Goal: Transaction & Acquisition: Obtain resource

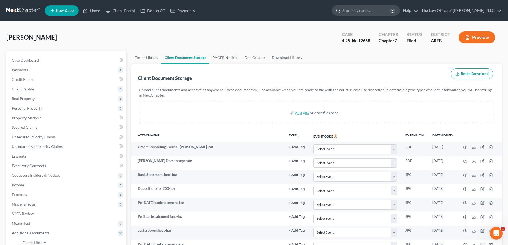
click at [365, 12] on input "search" at bounding box center [367, 11] width 49 height 10
type input "[PERSON_NAME]"
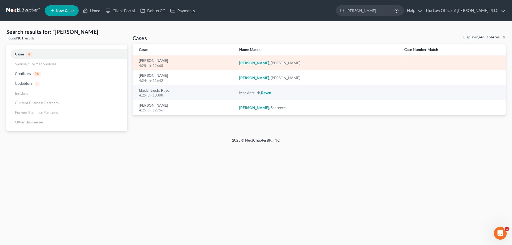
click at [160, 63] on div "4:25-bk-12668" at bounding box center [185, 65] width 92 height 5
click at [159, 62] on link "[PERSON_NAME]" at bounding box center [153, 61] width 29 height 4
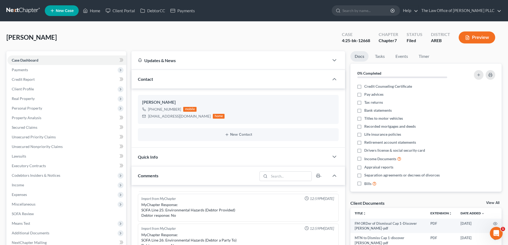
scroll to position [775, 0]
click at [26, 77] on span "Credit Report" at bounding box center [23, 79] width 23 height 5
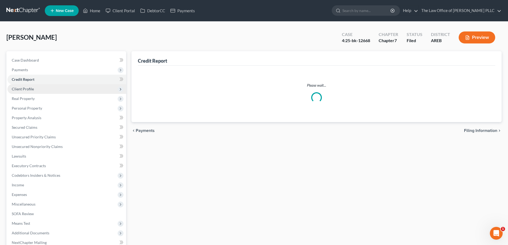
click at [24, 89] on span "Client Profile" at bounding box center [23, 89] width 22 height 5
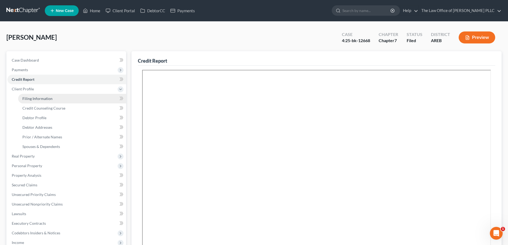
click at [26, 101] on link "Filing Information" at bounding box center [72, 99] width 108 height 10
select select "1"
select select "0"
select select "2"
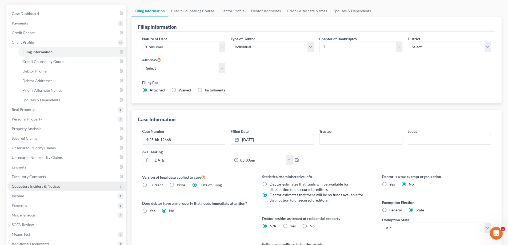
scroll to position [115, 0]
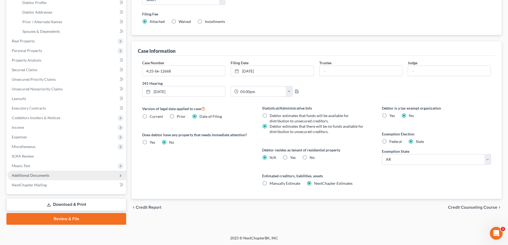
click at [30, 173] on span "Additional Documents" at bounding box center [31, 175] width 38 height 5
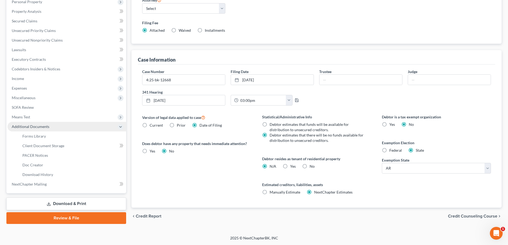
scroll to position [106, 0]
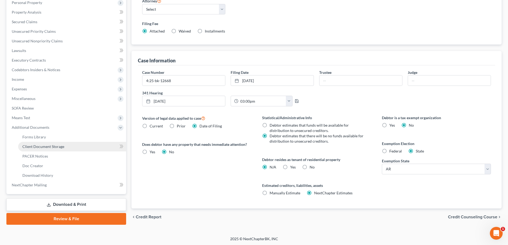
click at [33, 145] on span "Client Document Storage" at bounding box center [43, 146] width 42 height 5
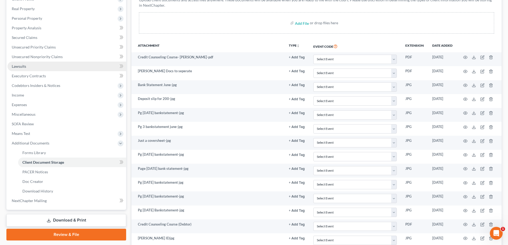
scroll to position [133, 0]
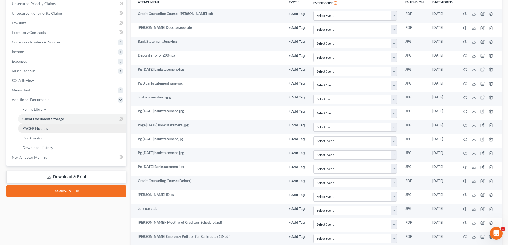
click at [34, 129] on span "PACER Notices" at bounding box center [35, 128] width 26 height 5
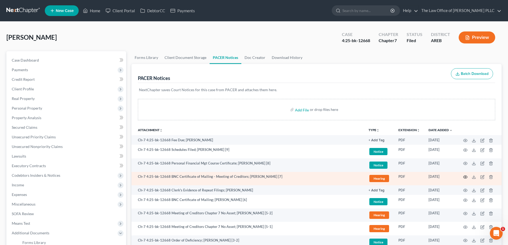
click at [464, 177] on icon "button" at bounding box center [465, 177] width 4 height 4
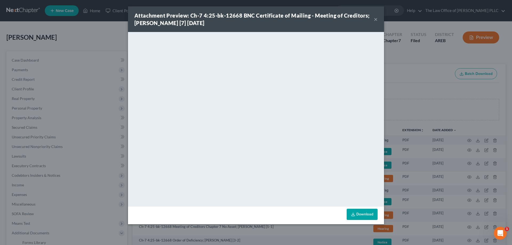
click at [375, 19] on button "×" at bounding box center [376, 19] width 4 height 6
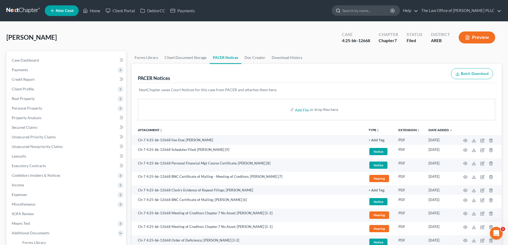
click at [375, 13] on input "search" at bounding box center [367, 11] width 49 height 10
type input "[PERSON_NAME]"
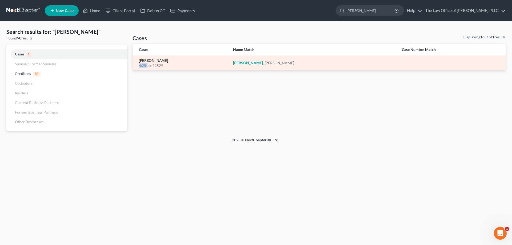
click at [149, 63] on div "[PERSON_NAME] 4:25-bk-12529" at bounding box center [182, 63] width 86 height 10
click at [149, 62] on link "[PERSON_NAME]" at bounding box center [153, 61] width 29 height 4
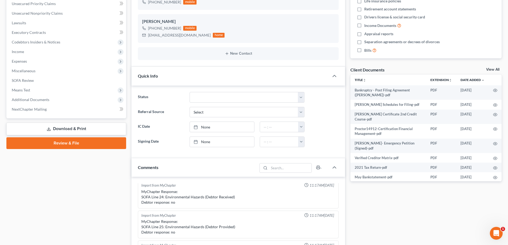
scroll to position [671, 0]
click at [18, 100] on span "Additional Documents" at bounding box center [31, 99] width 38 height 5
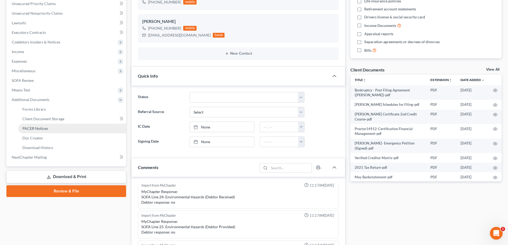
click at [41, 130] on span "PACER Notices" at bounding box center [35, 128] width 26 height 5
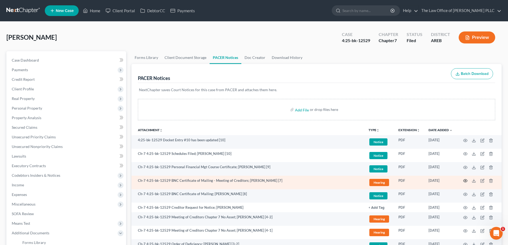
click at [465, 180] on icon "button" at bounding box center [465, 181] width 4 height 4
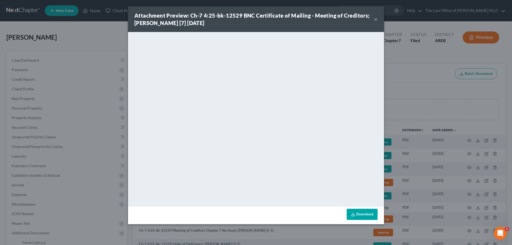
click at [377, 19] on button "×" at bounding box center [376, 19] width 4 height 6
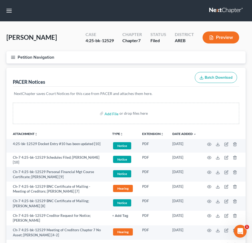
click at [134, 57] on button "Petition Navigation" at bounding box center [125, 57] width 239 height 12
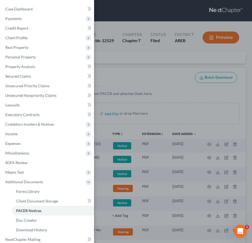
click at [162, 20] on div "Case Dashboard Payments Invoices Payments Payments Credit Report Client Profile" at bounding box center [126, 121] width 252 height 243
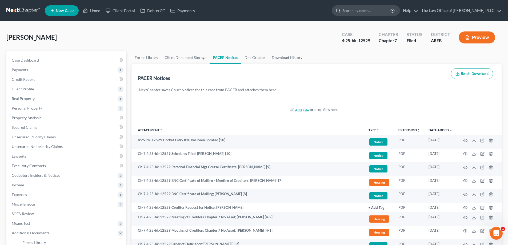
click at [363, 10] on input "search" at bounding box center [367, 11] width 49 height 10
type input "[PERSON_NAME]"
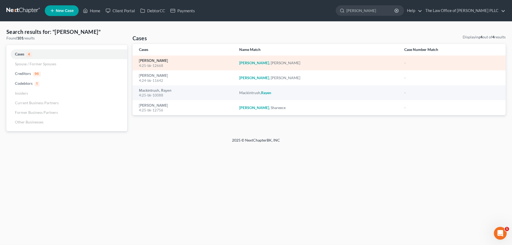
click at [155, 61] on link "[PERSON_NAME]" at bounding box center [153, 61] width 29 height 4
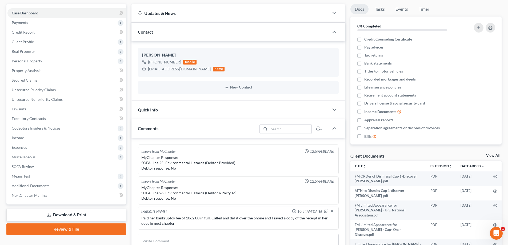
scroll to position [53, 0]
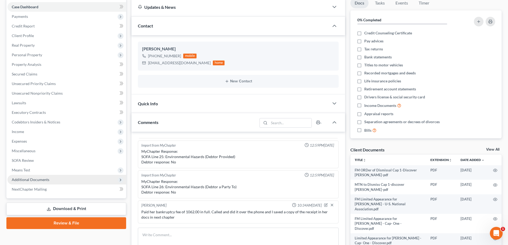
click at [31, 178] on span "Additional Documents" at bounding box center [31, 179] width 38 height 5
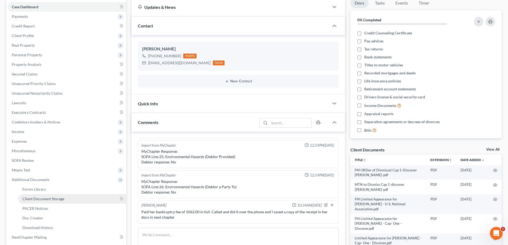
click at [41, 198] on span "Client Document Storage" at bounding box center [43, 199] width 42 height 5
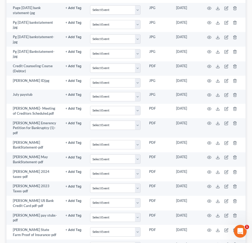
scroll to position [267, 0]
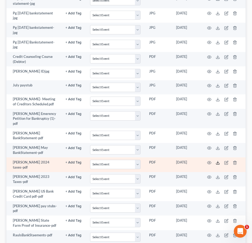
click at [216, 161] on icon at bounding box center [217, 163] width 4 height 4
click at [217, 161] on line at bounding box center [217, 162] width 0 height 2
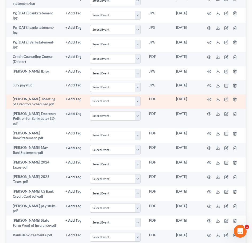
drag, startPoint x: 56, startPoint y: 102, endPoint x: 58, endPoint y: 97, distance: 4.9
click at [56, 102] on td "[PERSON_NAME]- Meeting of Creditors Scheduled.pdf" at bounding box center [33, 101] width 55 height 15
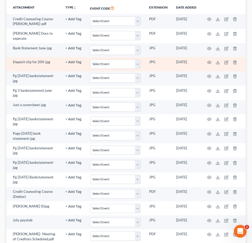
scroll to position [120, 0]
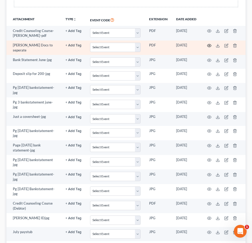
click at [207, 45] on icon "button" at bounding box center [209, 45] width 4 height 3
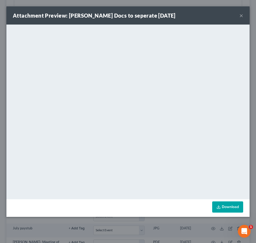
click at [241, 17] on button "×" at bounding box center [241, 15] width 4 height 6
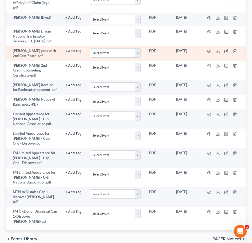
scroll to position [520, 0]
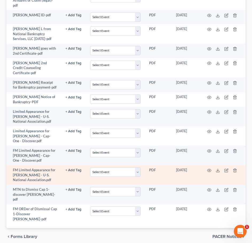
click at [166, 166] on td "PDF" at bounding box center [158, 174] width 27 height 19
click at [217, 168] on icon at bounding box center [217, 170] width 4 height 4
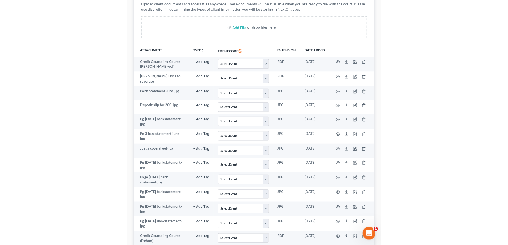
scroll to position [0, 0]
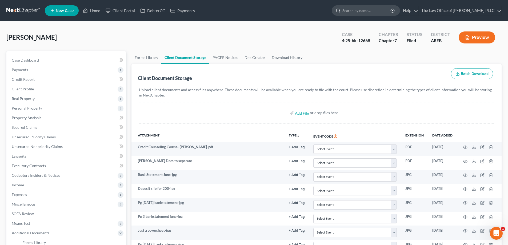
drag, startPoint x: 362, startPoint y: 10, endPoint x: 370, endPoint y: 10, distance: 7.5
click at [364, 10] on input "search" at bounding box center [367, 11] width 49 height 10
type input "heard"
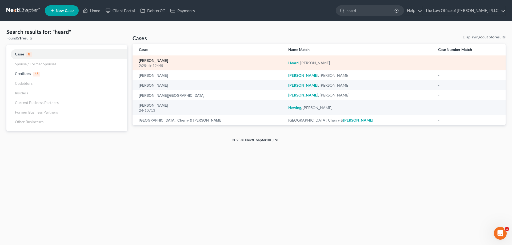
click at [157, 59] on link "[PERSON_NAME]" at bounding box center [153, 61] width 29 height 4
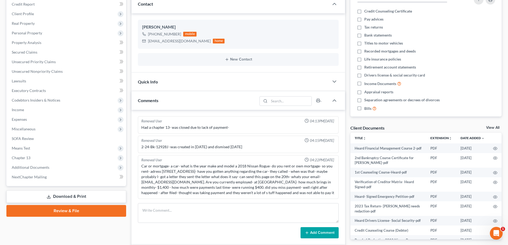
scroll to position [80, 0]
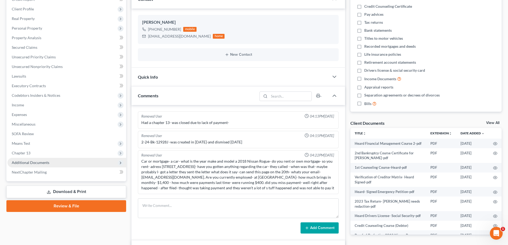
click at [32, 164] on span "Additional Documents" at bounding box center [31, 162] width 38 height 5
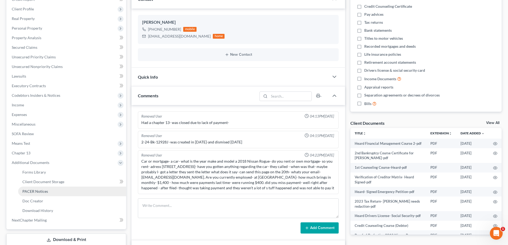
click at [41, 193] on span "PACER Notices" at bounding box center [35, 191] width 26 height 5
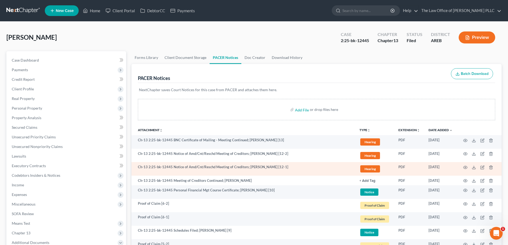
scroll to position [53, 0]
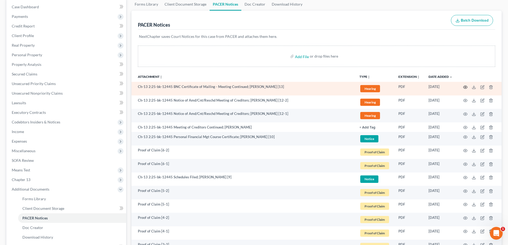
click at [465, 87] on icon "button" at bounding box center [465, 87] width 4 height 4
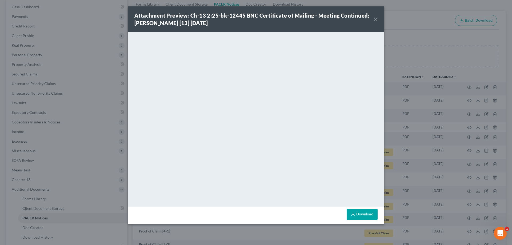
click at [375, 17] on button "×" at bounding box center [376, 19] width 4 height 6
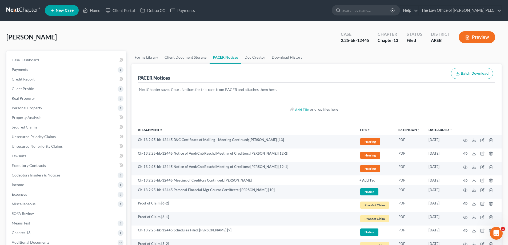
scroll to position [0, 0]
drag, startPoint x: 30, startPoint y: 91, endPoint x: 23, endPoint y: 89, distance: 7.4
click at [23, 89] on span "Client Profile" at bounding box center [23, 89] width 22 height 5
click at [107, 44] on div "[PERSON_NAME] Upgraded Case 2:25-bk-12445 Chapter Chapter 13 Status Filed Distr…" at bounding box center [253, 39] width 495 height 23
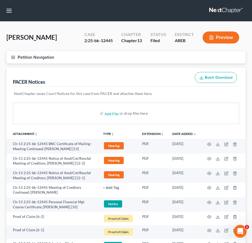
click at [110, 43] on div "2:25-bk-12445" at bounding box center [98, 41] width 28 height 6
drag, startPoint x: 112, startPoint y: 41, endPoint x: 87, endPoint y: 41, distance: 24.5
click at [87, 41] on div "2:25-bk-12445" at bounding box center [98, 41] width 28 height 6
copy div "25-bk-12445"
click at [148, 84] on div "PACER Notices Batch Download" at bounding box center [126, 77] width 226 height 19
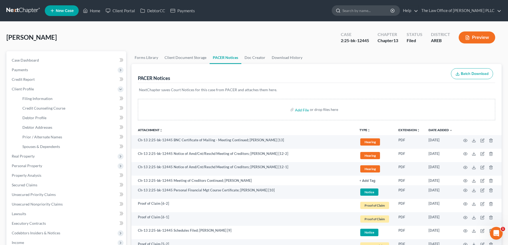
drag, startPoint x: 369, startPoint y: 11, endPoint x: 371, endPoint y: 15, distance: 4.4
click at [369, 11] on input "search" at bounding box center [367, 11] width 49 height 10
type input "heard"
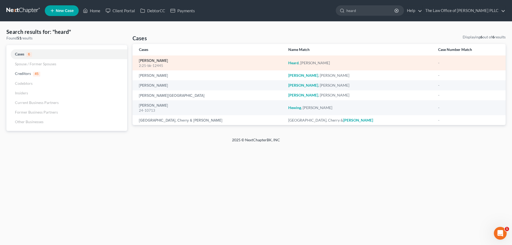
click at [154, 61] on link "[PERSON_NAME]" at bounding box center [153, 61] width 29 height 4
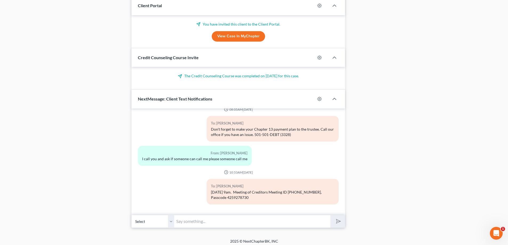
scroll to position [590, 0]
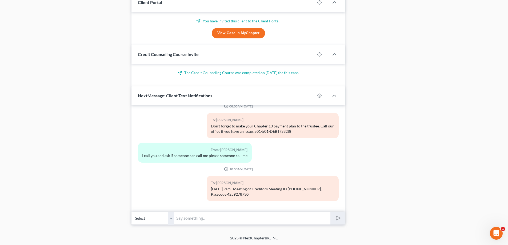
click at [195, 220] on input "text" at bounding box center [252, 218] width 156 height 13
paste input "[URL][DOMAIN_NAME]"
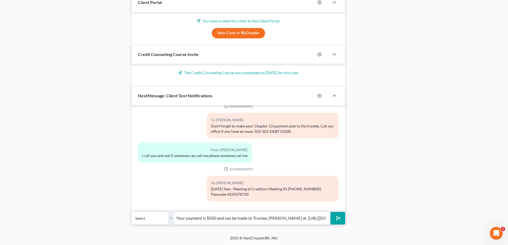
scroll to position [0, 27]
type input "Your payment is $500 and can be made to Trustee, [PERSON_NAME] at [URL][DOMAIN_…"
click at [331, 212] on button "submit" at bounding box center [338, 218] width 15 height 13
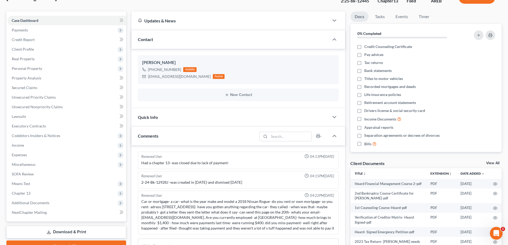
scroll to position [0, 0]
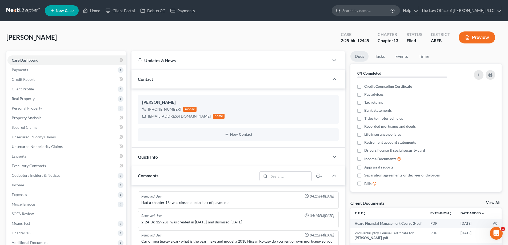
click at [354, 14] on input "search" at bounding box center [367, 11] width 49 height 10
type input "[PERSON_NAME]"
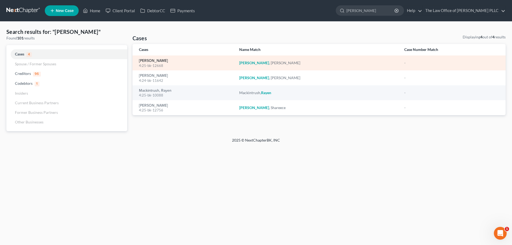
click at [152, 61] on link "[PERSON_NAME]" at bounding box center [153, 61] width 29 height 4
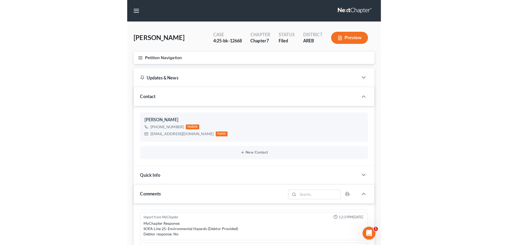
scroll to position [753, 0]
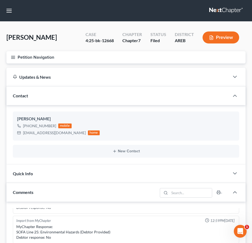
drag, startPoint x: 108, startPoint y: 70, endPoint x: 39, endPoint y: 59, distance: 70.0
click at [108, 70] on div "Updates & News" at bounding box center [117, 77] width 223 height 18
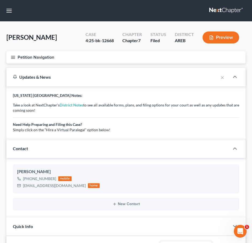
click at [13, 57] on icon "button" at bounding box center [13, 57] width 5 height 5
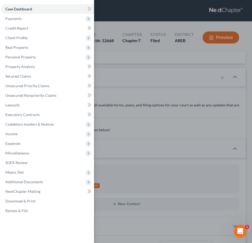
drag, startPoint x: 142, startPoint y: 72, endPoint x: 220, endPoint y: 0, distance: 105.9
click at [142, 72] on div "Case Dashboard Payments Invoices Payments Payments Credit Report Client Profile" at bounding box center [126, 121] width 252 height 243
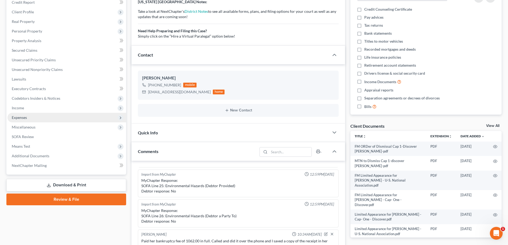
scroll to position [80, 0]
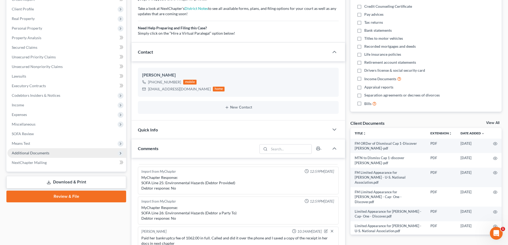
click at [31, 154] on span "Additional Documents" at bounding box center [31, 153] width 38 height 5
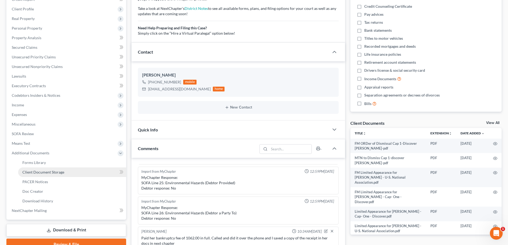
click at [48, 173] on span "Client Document Storage" at bounding box center [43, 172] width 42 height 5
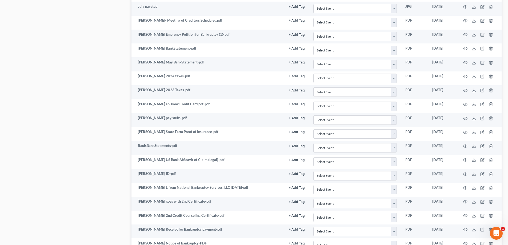
scroll to position [347, 0]
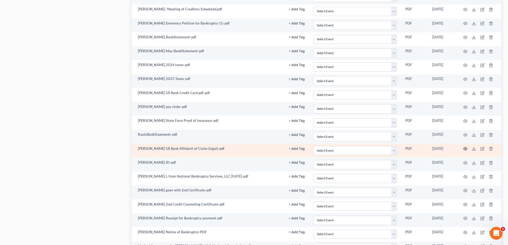
click at [465, 149] on circle "button" at bounding box center [465, 148] width 1 height 1
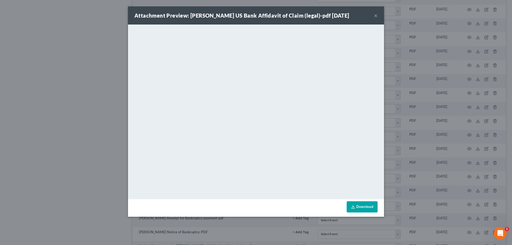
click at [378, 16] on div "Attachment Preview: [PERSON_NAME] US Bank Affidavit of Claim (legal)-pdf [DATE]…" at bounding box center [256, 15] width 256 height 18
click at [376, 18] on button "×" at bounding box center [376, 15] width 4 height 6
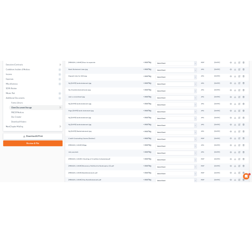
scroll to position [107, 0]
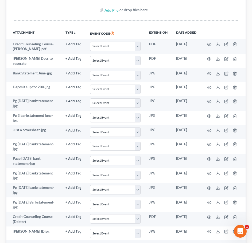
drag, startPoint x: 162, startPoint y: 11, endPoint x: 180, endPoint y: 6, distance: 19.0
click at [180, 6] on div "Add File or drop files here" at bounding box center [126, 9] width 224 height 21
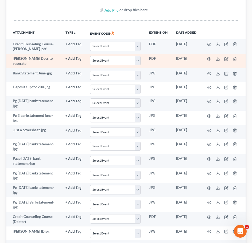
drag, startPoint x: 69, startPoint y: 26, endPoint x: 42, endPoint y: 59, distance: 42.2
click at [68, 26] on div "Upload client documents and access files anywhere. These documents will be avai…" at bounding box center [126, 3] width 226 height 47
click at [34, 61] on td "[PERSON_NAME] Docs to seperate" at bounding box center [33, 61] width 55 height 15
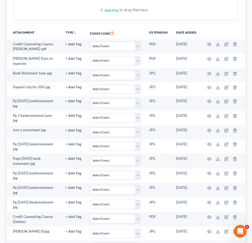
click at [42, 21] on div "Upload client documents and access files anywhere. These documents will be avai…" at bounding box center [126, 3] width 226 height 47
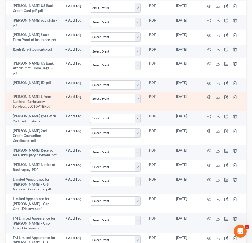
scroll to position [440, 0]
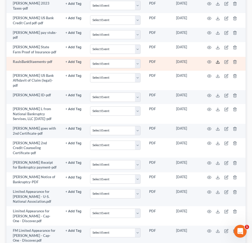
click at [217, 60] on icon at bounding box center [217, 62] width 4 height 4
click at [177, 62] on td "[DATE]" at bounding box center [186, 64] width 29 height 14
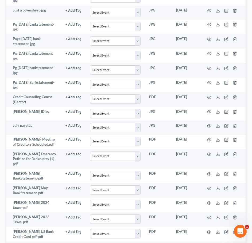
scroll to position [227, 0]
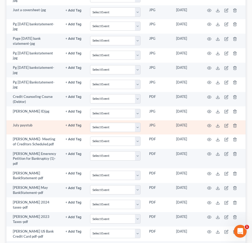
click at [28, 127] on td "July paystub" at bounding box center [33, 127] width 55 height 14
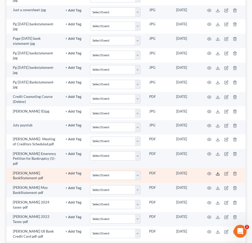
click at [218, 173] on icon at bounding box center [217, 174] width 4 height 4
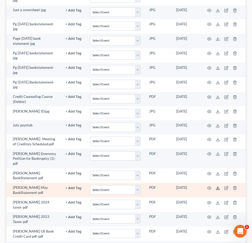
click at [217, 187] on line at bounding box center [217, 188] width 0 height 2
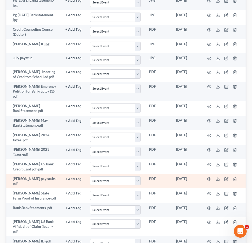
scroll to position [307, 0]
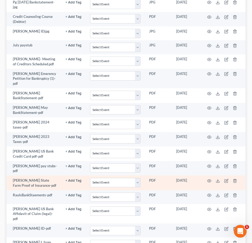
click at [158, 182] on td "PDF" at bounding box center [158, 183] width 27 height 15
click at [216, 179] on icon at bounding box center [217, 181] width 4 height 4
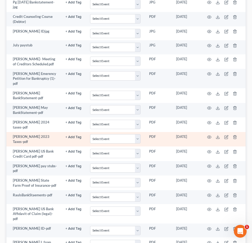
click at [50, 144] on td "[PERSON_NAME] 2023 Taxes-pdf" at bounding box center [33, 139] width 55 height 15
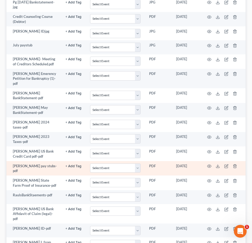
click at [37, 167] on td "[PERSON_NAME] pay stubs-pdf" at bounding box center [33, 168] width 55 height 15
click at [217, 165] on icon at bounding box center [217, 166] width 4 height 4
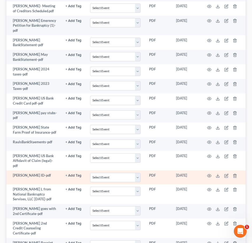
scroll to position [360, 0]
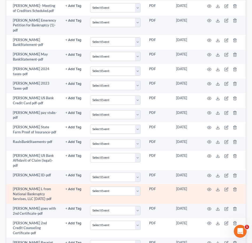
click at [39, 188] on td "[PERSON_NAME] L from National Bankruptcy Servises, LLC [DATE]-pdf" at bounding box center [33, 193] width 55 height 19
click at [217, 187] on icon at bounding box center [217, 189] width 4 height 4
